Goal: Transaction & Acquisition: Purchase product/service

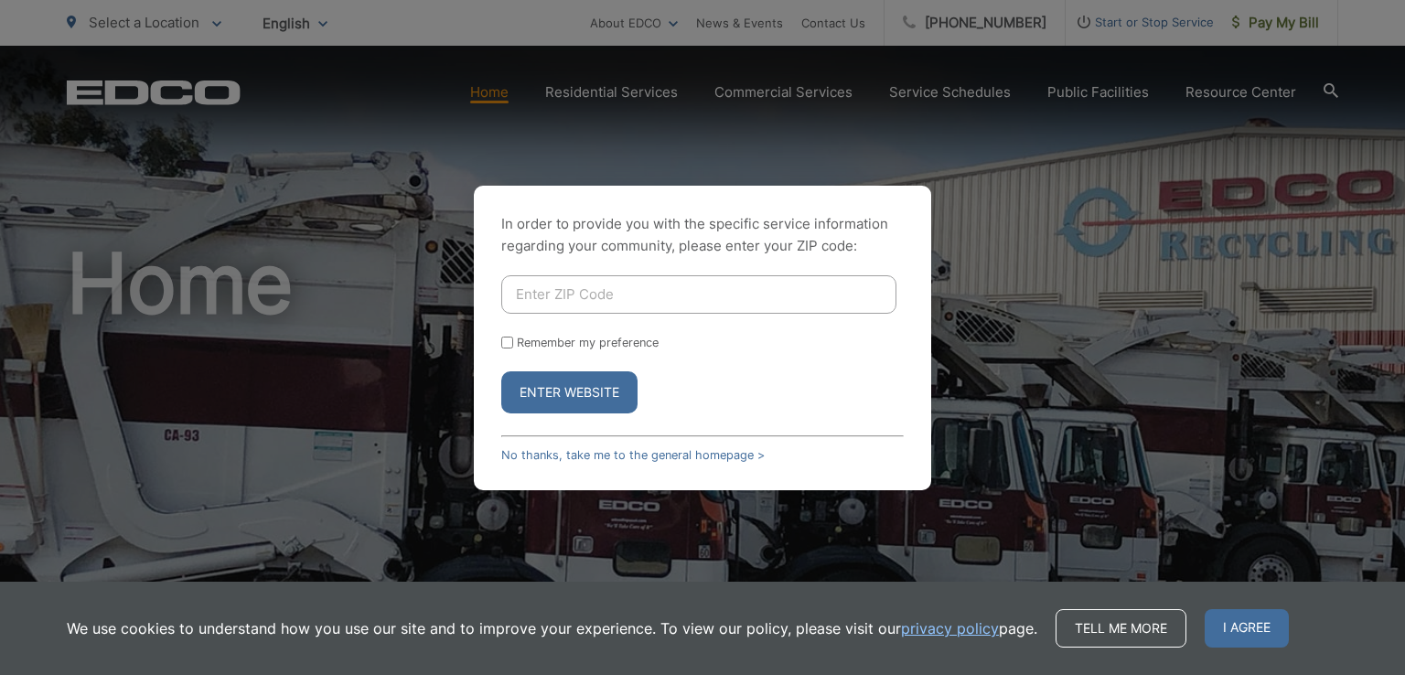
click at [655, 303] on input "Enter ZIP Code" at bounding box center [698, 294] width 395 height 38
type input "92021"
click at [504, 343] on input "Remember my preference" at bounding box center [507, 343] width 12 height 12
checkbox input "true"
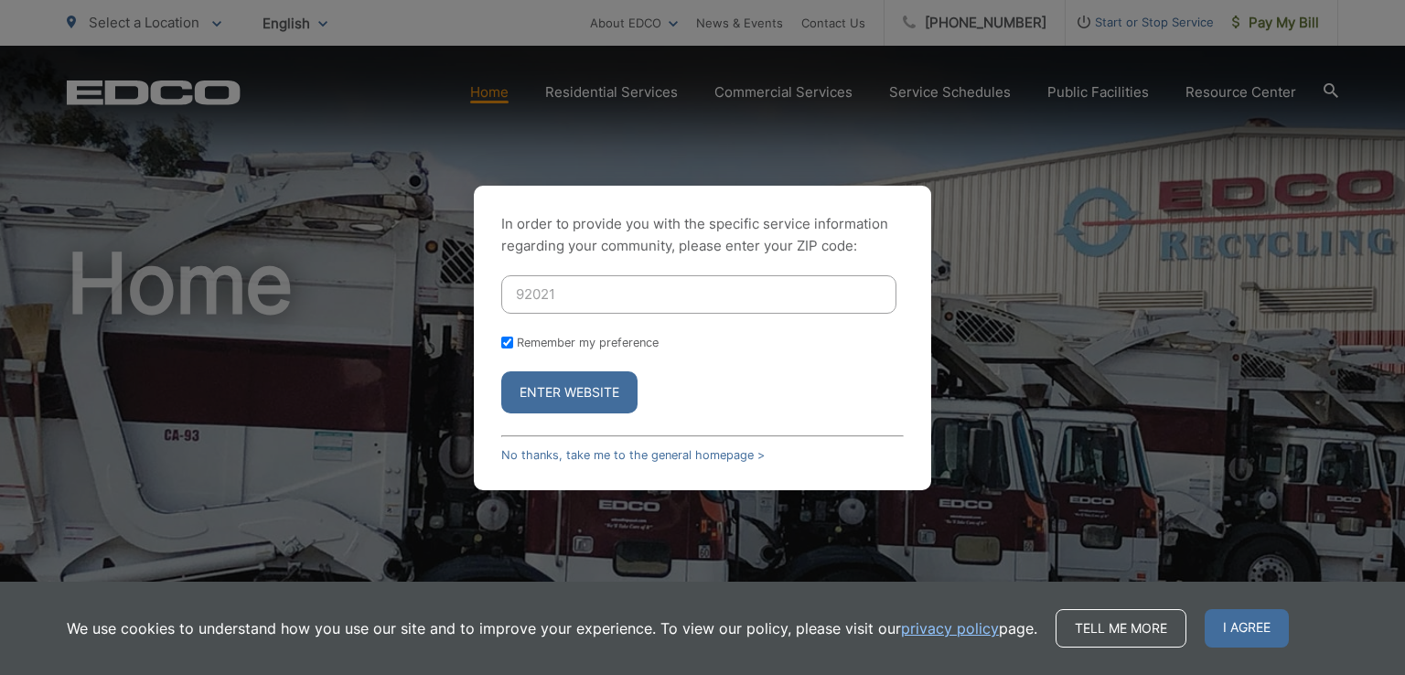
click at [553, 389] on button "Enter Website" at bounding box center [569, 392] width 136 height 42
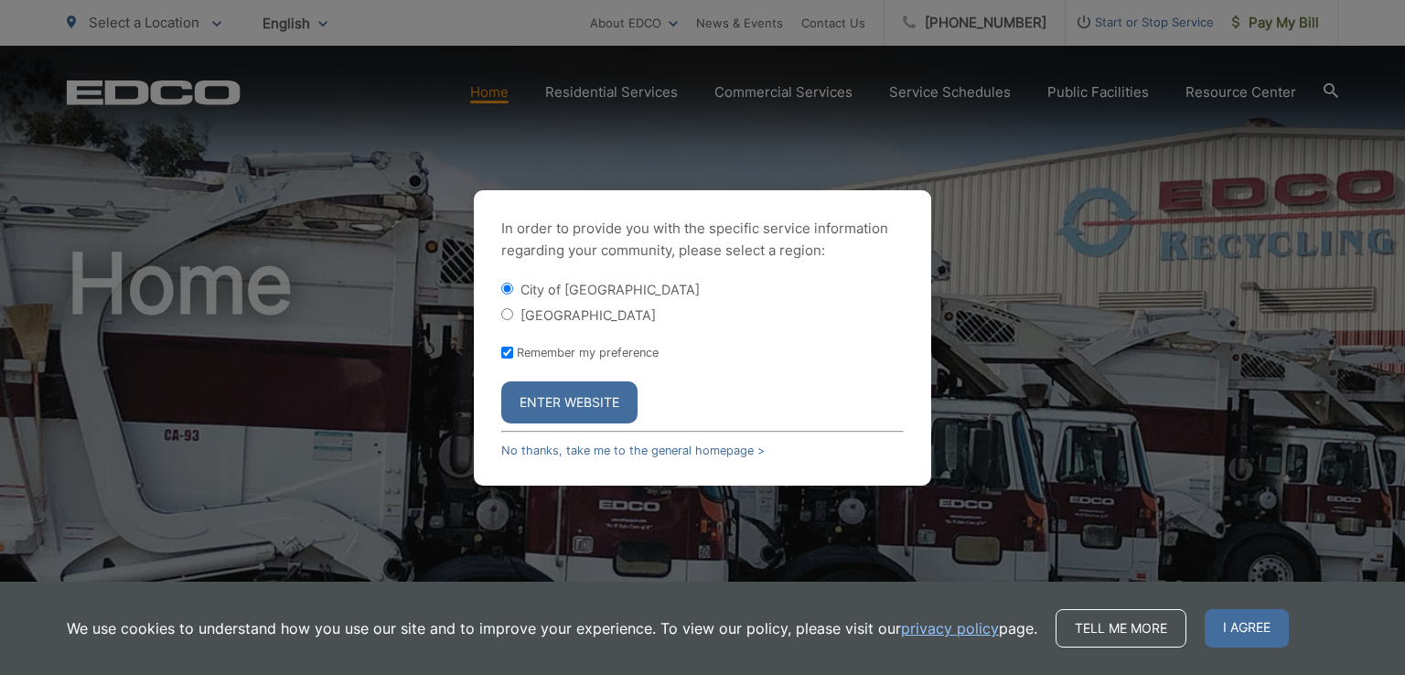
click at [589, 398] on button "Enter Website" at bounding box center [569, 402] width 136 height 42
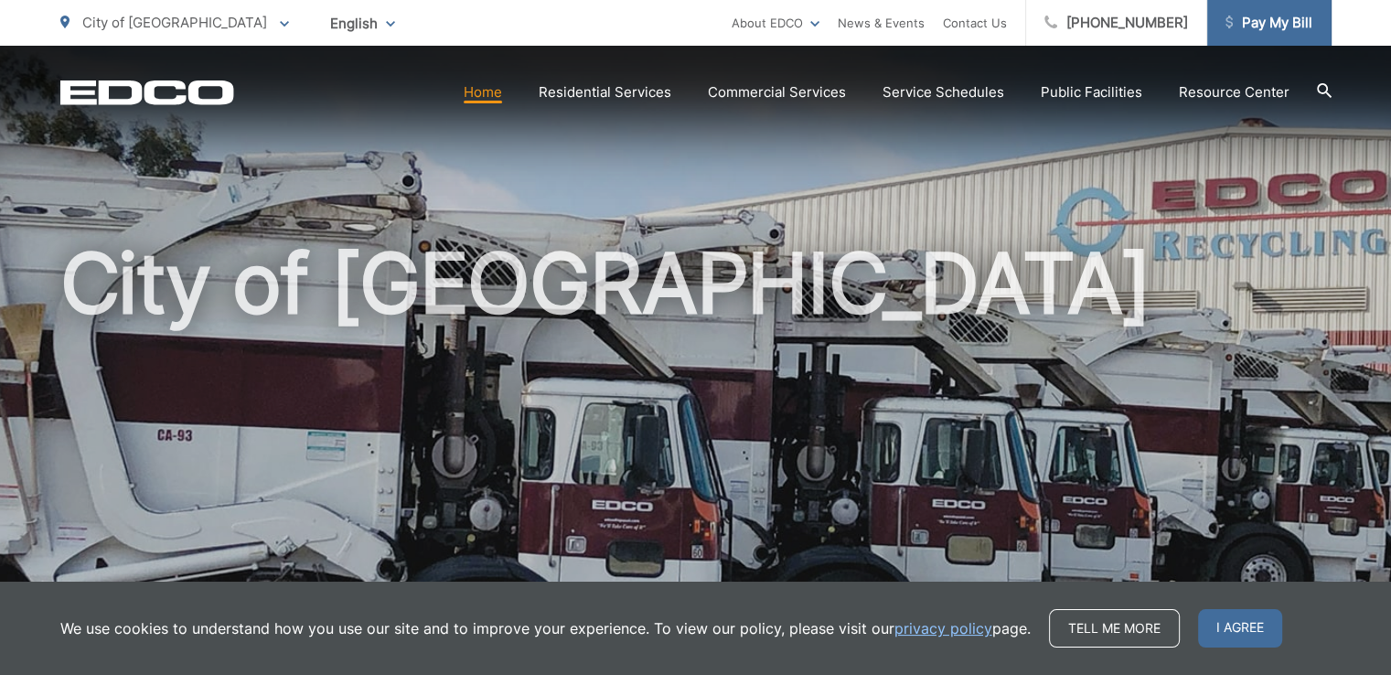
click at [1289, 30] on span "Pay My Bill" at bounding box center [1269, 23] width 87 height 22
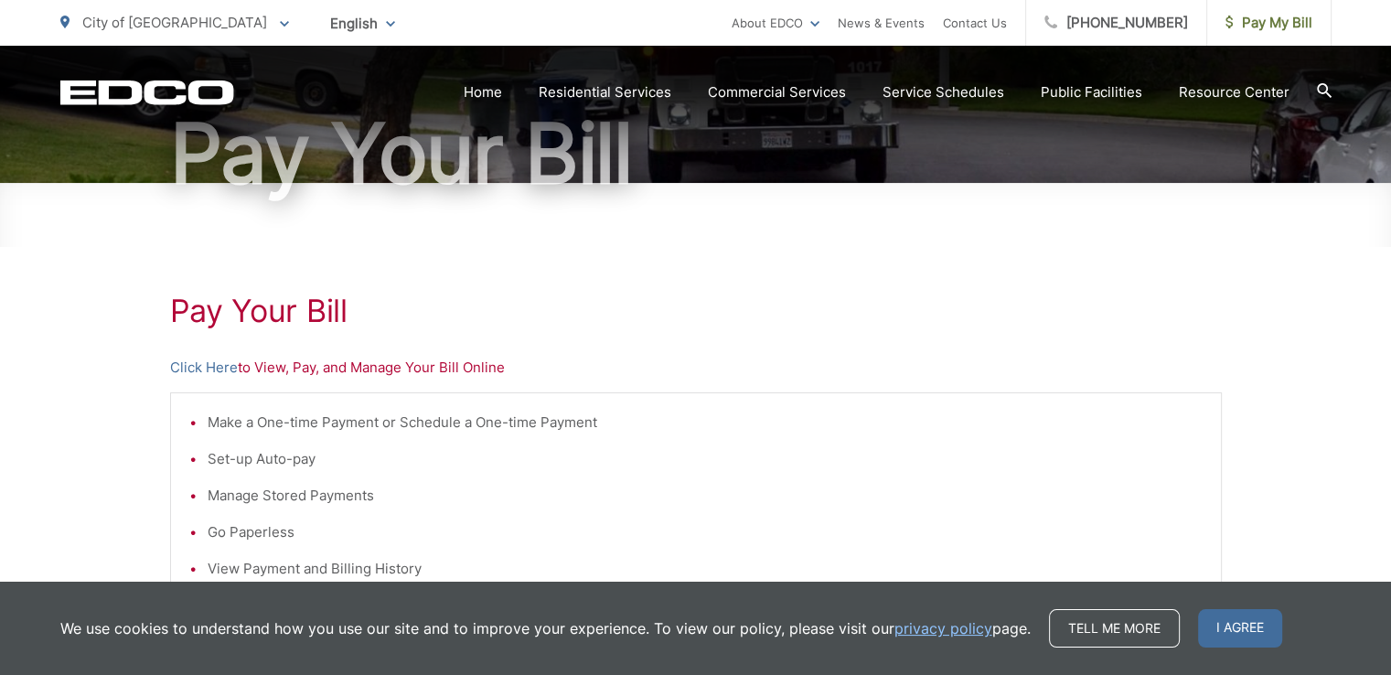
scroll to position [274, 0]
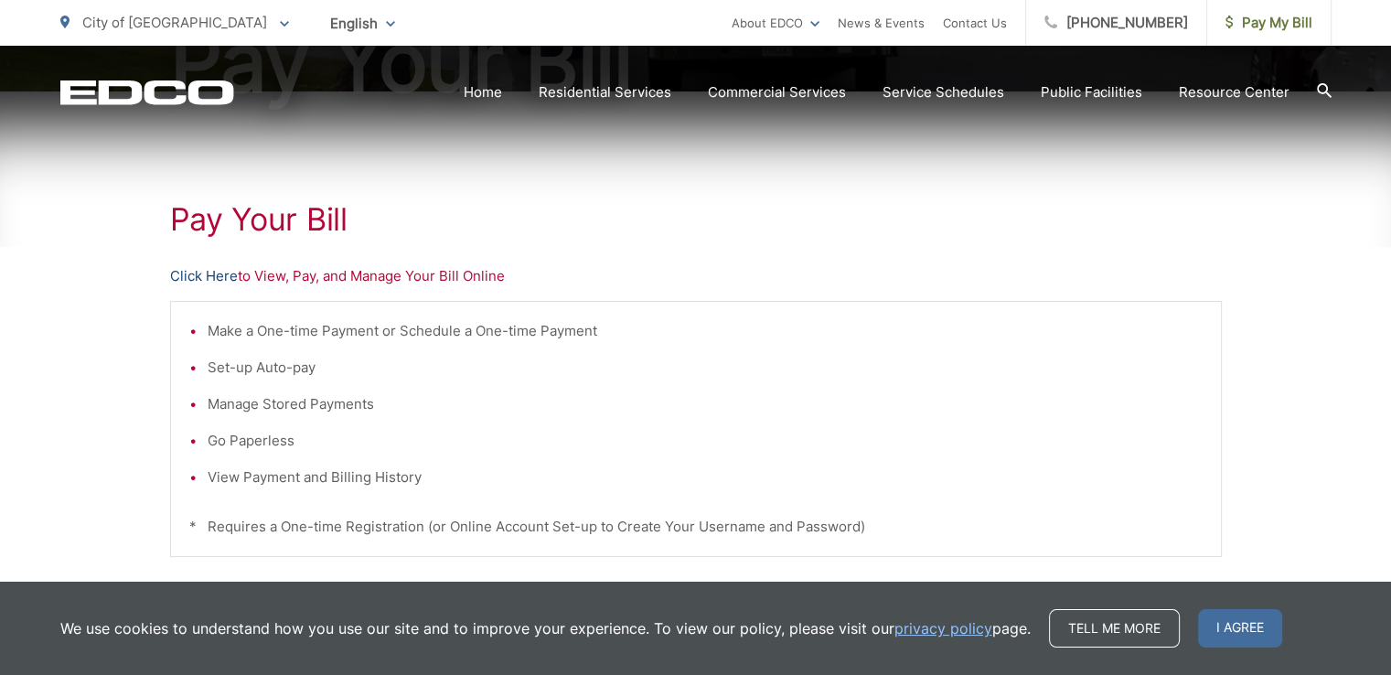
click at [220, 275] on link "Click Here" at bounding box center [204, 276] width 68 height 22
click at [212, 272] on link "Click Here" at bounding box center [204, 276] width 68 height 22
